Goal: Task Accomplishment & Management: Use online tool/utility

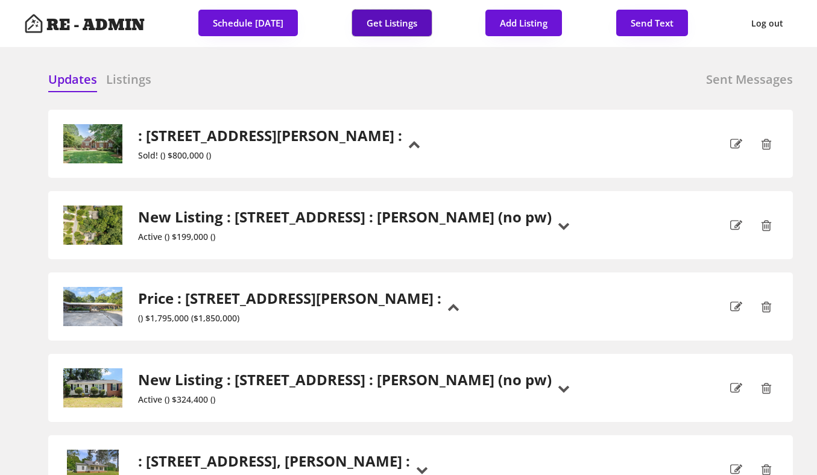
click at [411, 24] on button "Get Listings" at bounding box center [392, 23] width 80 height 27
click at [498, 86] on div "Updates Listings Sent Messages" at bounding box center [420, 83] width 745 height 24
click at [538, 90] on div "Updates Listings Sent Messages" at bounding box center [420, 83] width 745 height 24
click at [401, 25] on button "Get Listings" at bounding box center [392, 23] width 80 height 27
click at [396, 75] on div "Updates Listings Sent Messages" at bounding box center [420, 83] width 745 height 24
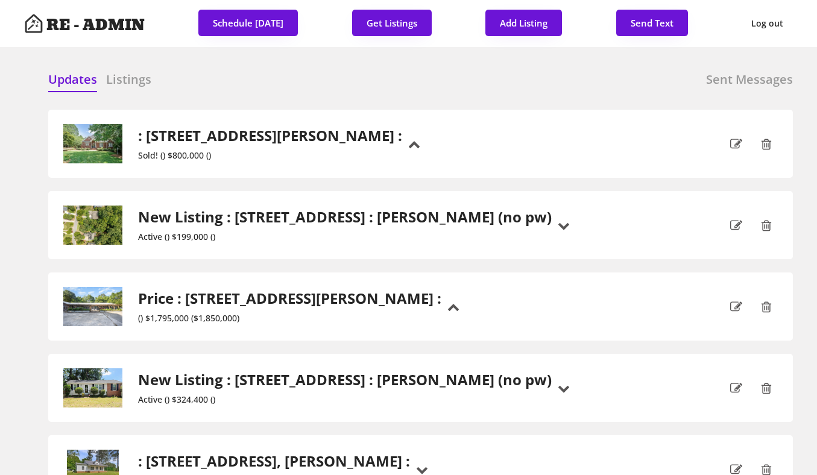
click at [387, 75] on div "Updates Listings Sent Messages" at bounding box center [420, 83] width 745 height 24
click at [387, 76] on div "Updates Listings Sent Messages" at bounding box center [420, 83] width 745 height 24
click at [325, 85] on div at bounding box center [326, 80] width 60 height 18
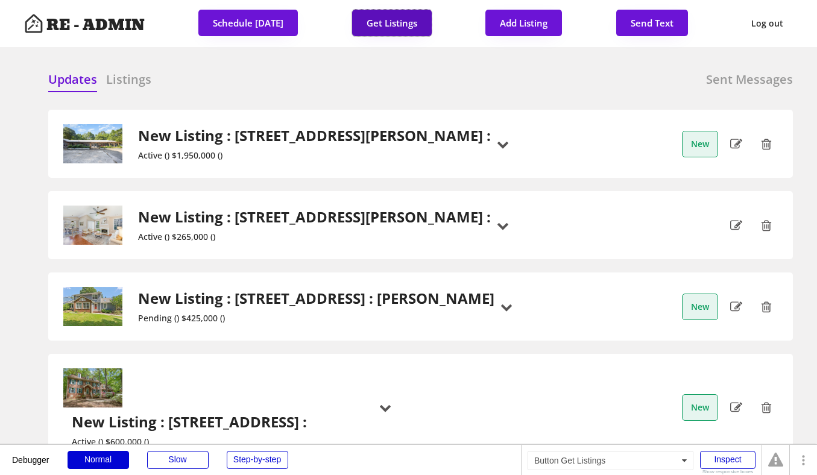
click at [395, 23] on button "Get Listings" at bounding box center [392, 23] width 80 height 27
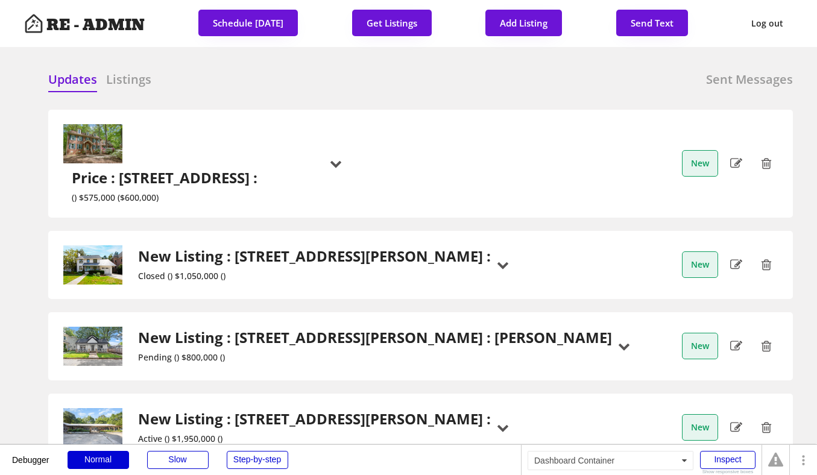
click at [392, 66] on div "Updates Listings Sent Messages Price : [STREET_ADDRESS] : () $575,000 ($600,000…" at bounding box center [408, 71] width 769 height 29
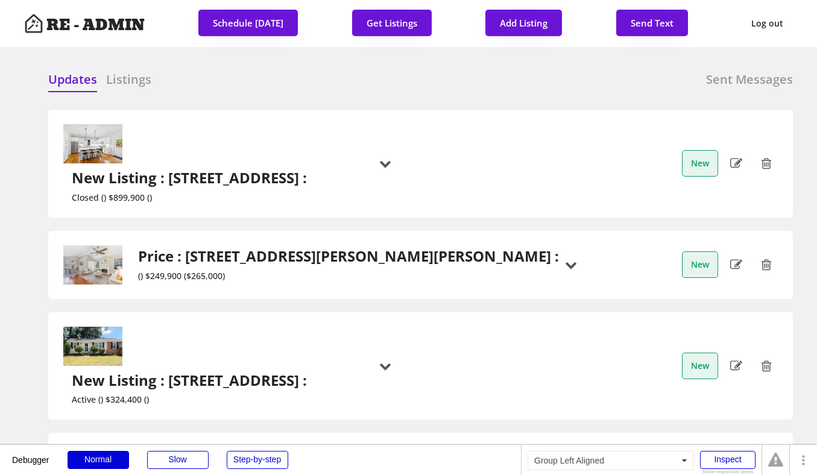
click at [133, 78] on h6 "Listings" at bounding box center [128, 79] width 45 height 17
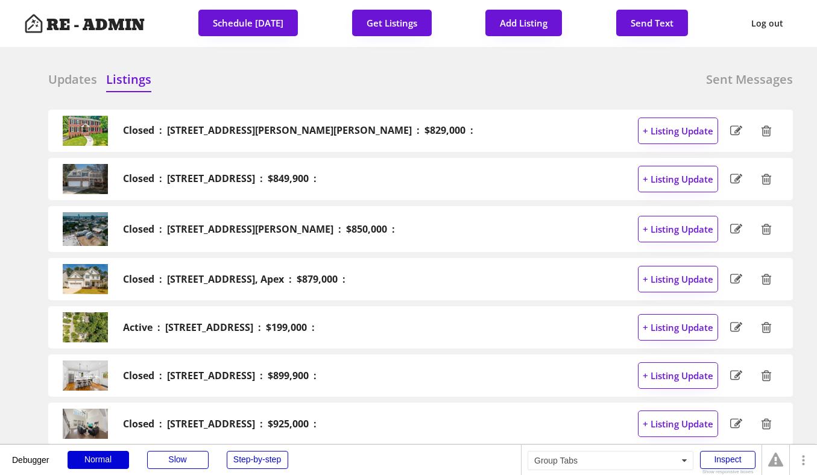
click at [284, 86] on div "Updates Listings Sent Messages" at bounding box center [420, 83] width 745 height 24
click at [78, 80] on h6 "Updates" at bounding box center [72, 79] width 49 height 17
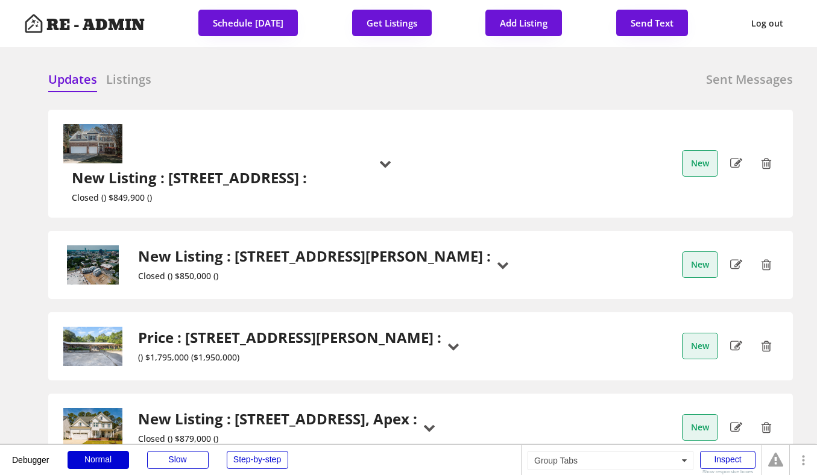
click at [285, 85] on div "Updates Listings Sent Messages" at bounding box center [420, 83] width 745 height 24
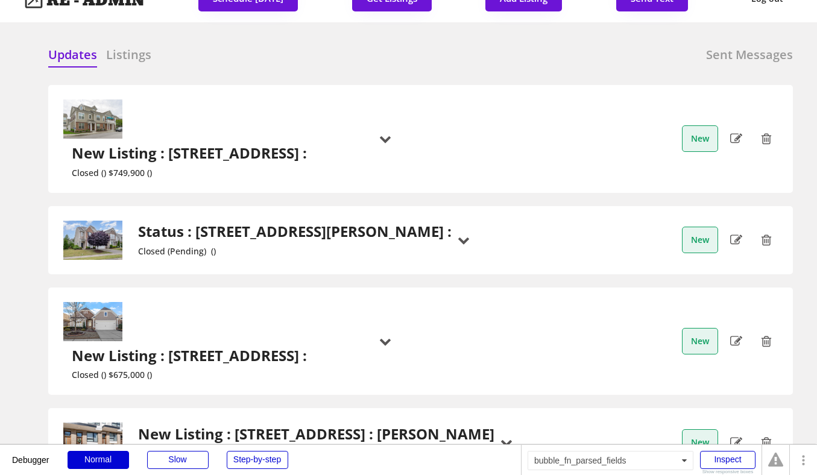
scroll to position [22, 0]
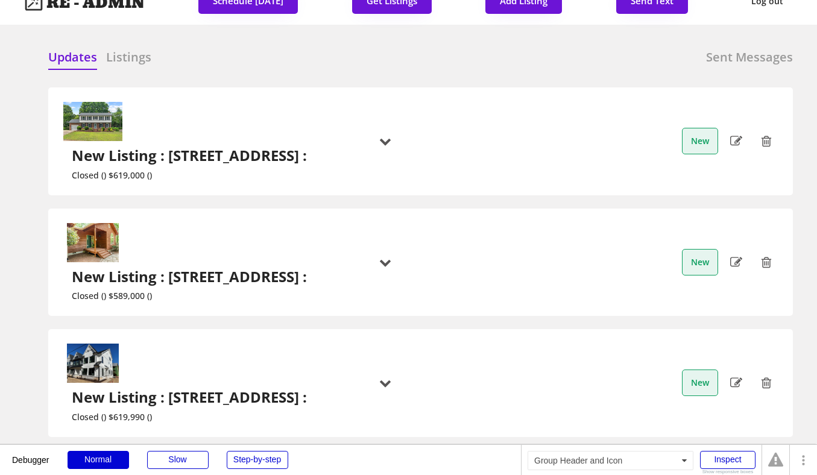
click at [298, 268] on h2 "New Listing : [STREET_ADDRESS] :" at bounding box center [192, 276] width 240 height 17
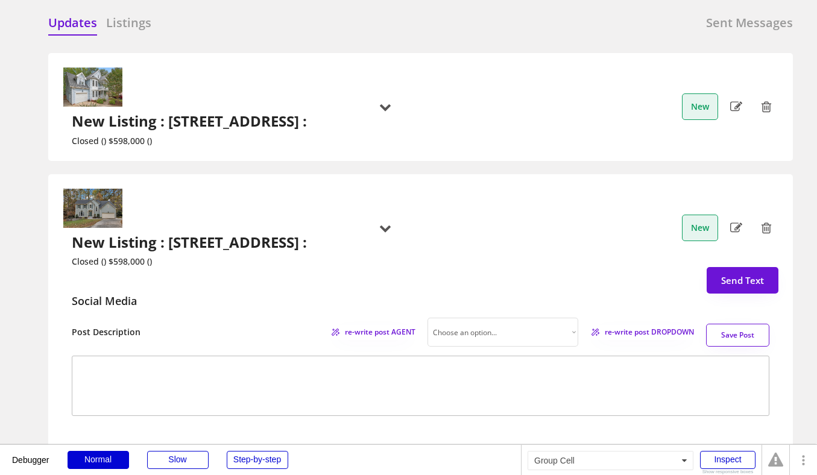
scroll to position [46, 0]
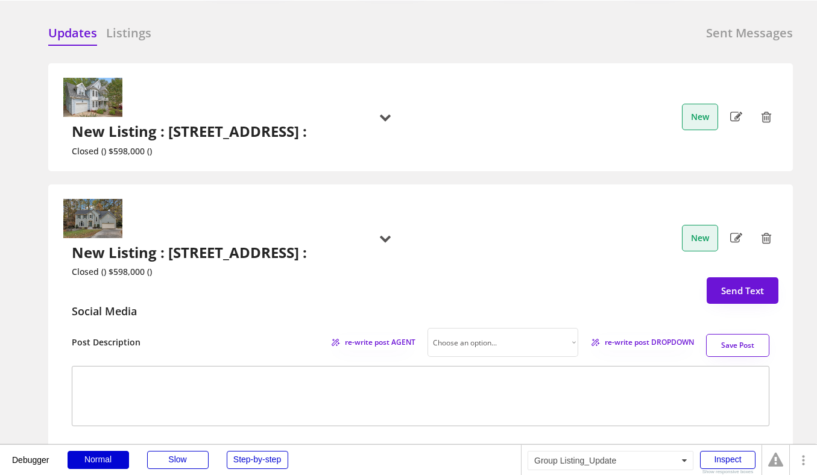
click at [183, 244] on h2 "New Listing : [STREET_ADDRESS] :" at bounding box center [192, 252] width 240 height 17
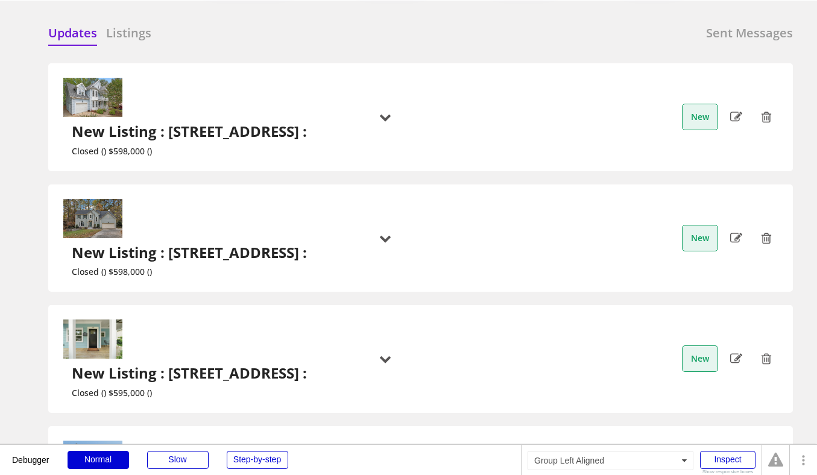
click at [135, 35] on h6 "Listings" at bounding box center [128, 33] width 45 height 17
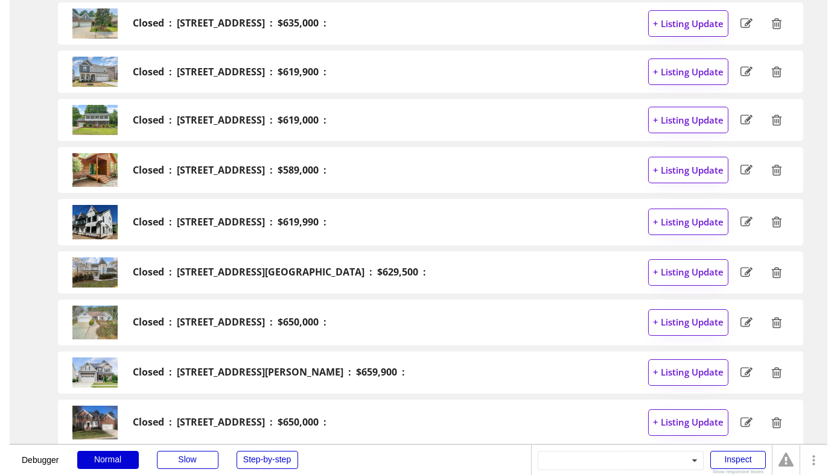
scroll to position [0, 0]
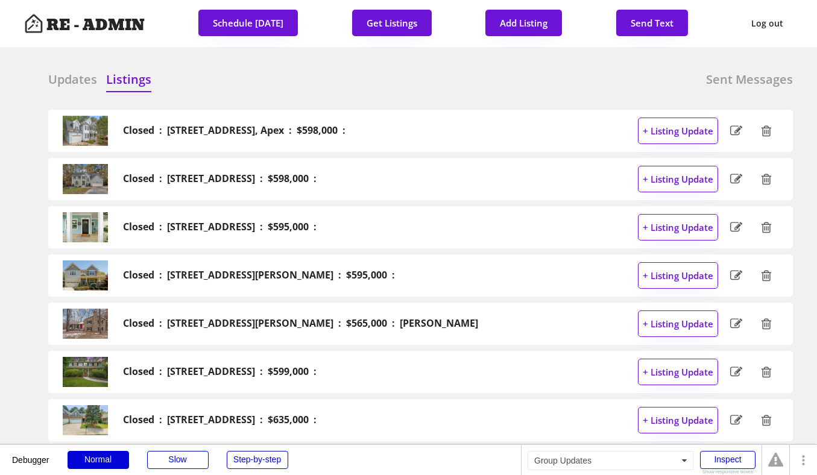
click at [78, 77] on h6 "Updates" at bounding box center [72, 79] width 49 height 17
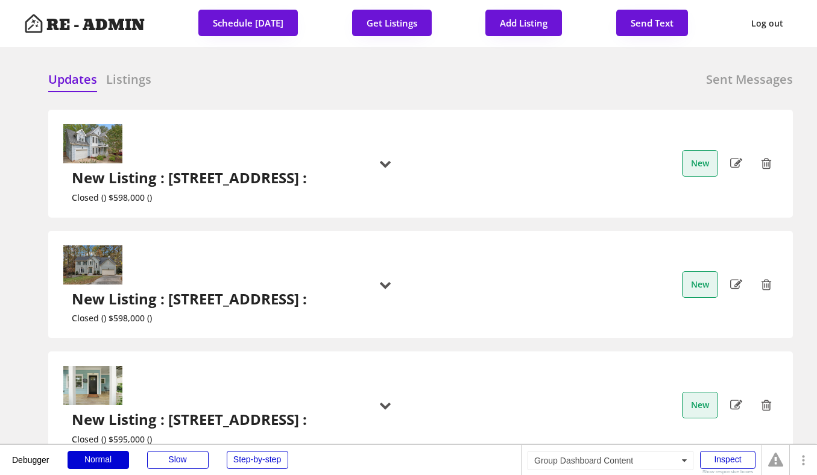
click at [239, 67] on div "Updates Listings Sent Messages Closed : 119 Rustic Pine Court, Apex : $598,000 …" at bounding box center [408, 71] width 769 height 29
click at [265, 74] on div "Updates Listings Sent Messages" at bounding box center [420, 83] width 745 height 24
